Goal: Navigation & Orientation: Find specific page/section

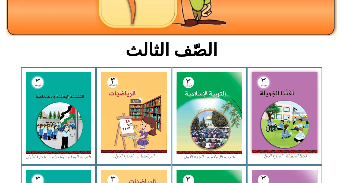
scroll to position [102, 0]
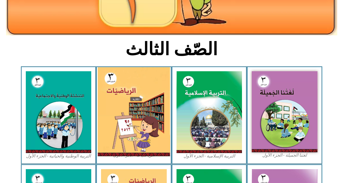
click at [135, 139] on img at bounding box center [134, 111] width 72 height 89
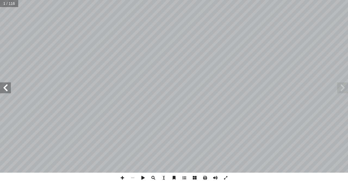
click at [10, 90] on span at bounding box center [5, 87] width 11 height 11
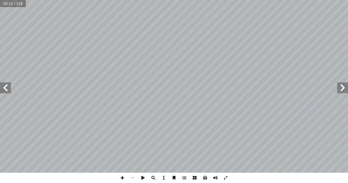
click at [10, 90] on span at bounding box center [5, 87] width 11 height 11
click at [123, 176] on span at bounding box center [122, 178] width 10 height 10
click at [1, 87] on span at bounding box center [5, 87] width 11 height 11
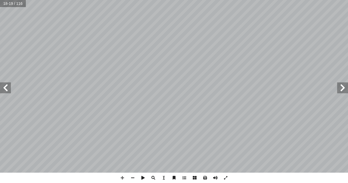
click at [145, 0] on html "الصفحة الرئيسية الصف الأول الصف الثاني الصف الثالث الصف الرابع الصف الخامس الصف…" at bounding box center [174, 24] width 348 height 49
